Goal: Information Seeking & Learning: Compare options

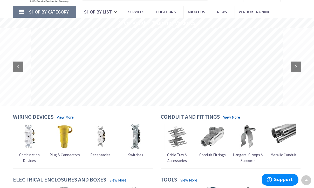
scroll to position [29, 0]
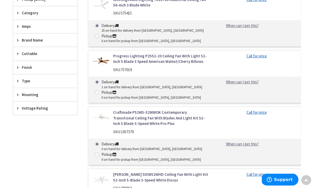
scroll to position [171, 0]
click at [128, 59] on link "Progress Lighting P2552-20 Ceiling Fan With Light 52-Inch 5 Blade 3 Speed Ameri…" at bounding box center [160, 58] width 95 height 11
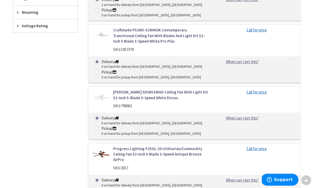
scroll to position [254, 0]
click at [121, 149] on link "Progress Lighting P2501-20 Utilitarian/Commodity Ceiling Fan 52-Inch 5 Blade 3-…" at bounding box center [160, 154] width 95 height 17
